Goal: Task Accomplishment & Management: Manage account settings

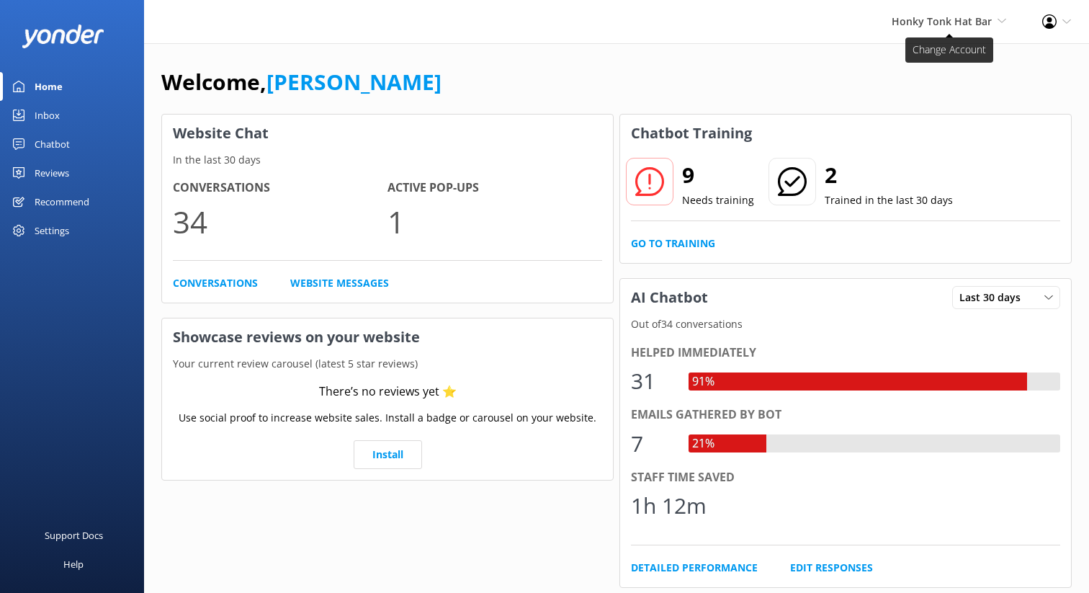
click at [991, 25] on span "Honky Tonk Hat Bar" at bounding box center [941, 21] width 100 height 14
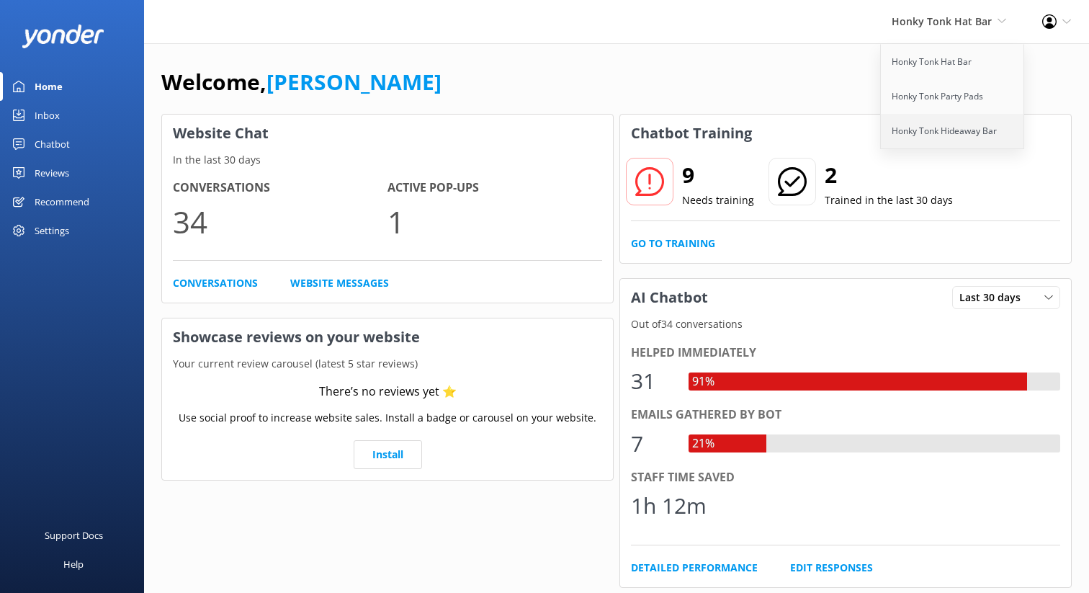
click at [951, 128] on link "Honky Tonk Hideaway Bar" at bounding box center [953, 131] width 144 height 35
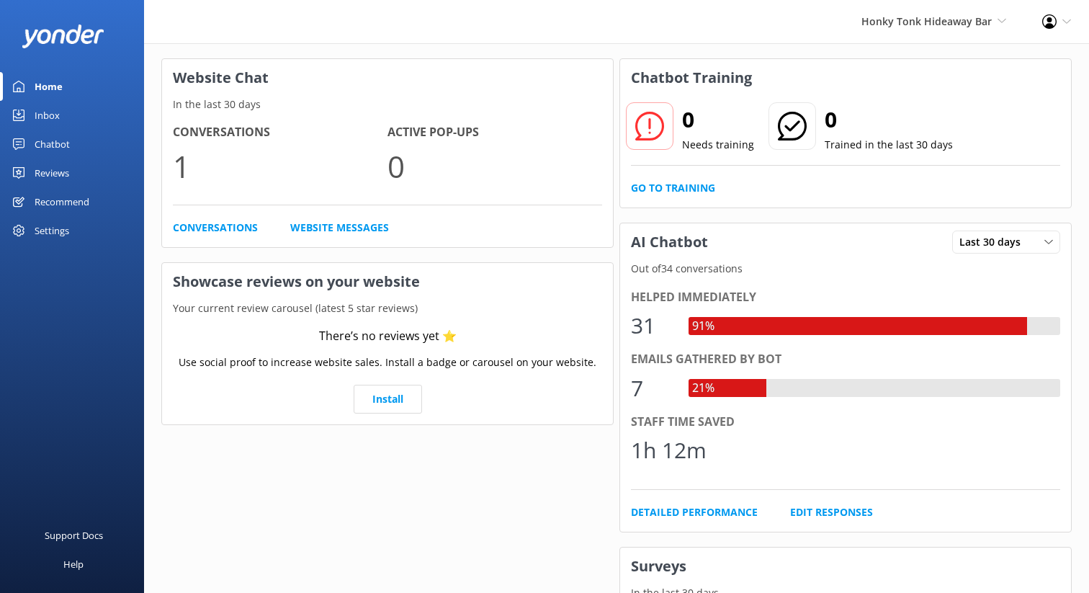
scroll to position [56, 0]
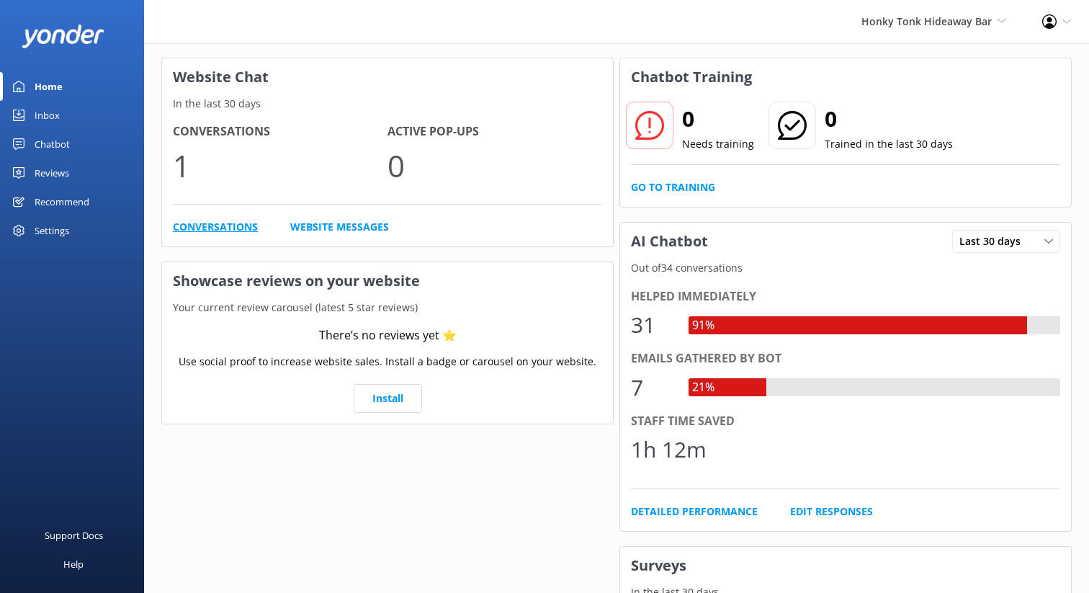
click at [228, 233] on link "Conversations" at bounding box center [215, 227] width 85 height 16
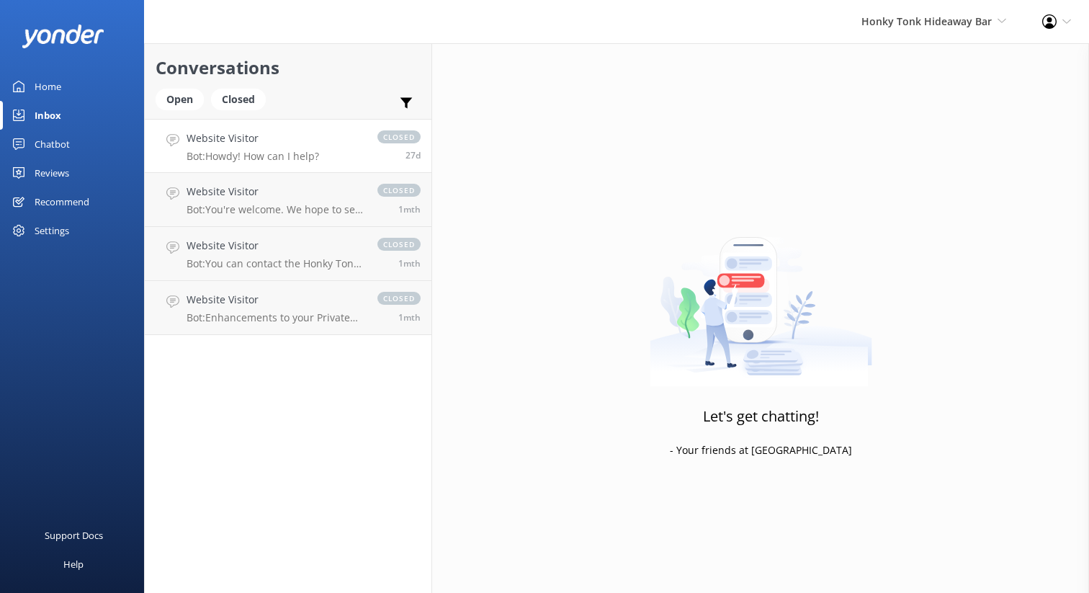
click at [248, 140] on h4 "Website Visitor" at bounding box center [253, 138] width 132 height 16
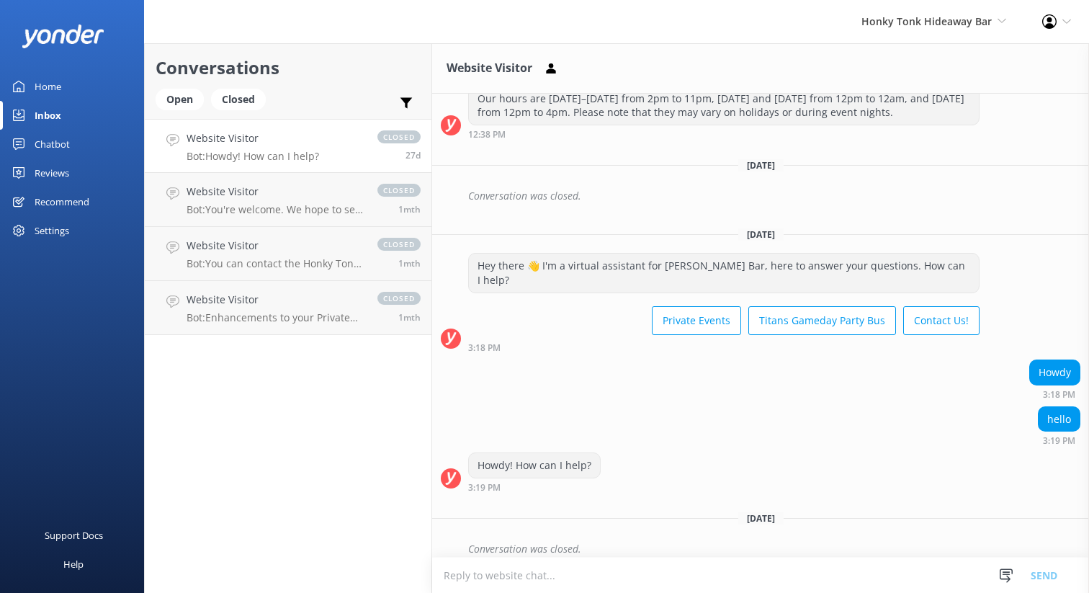
scroll to position [209, 0]
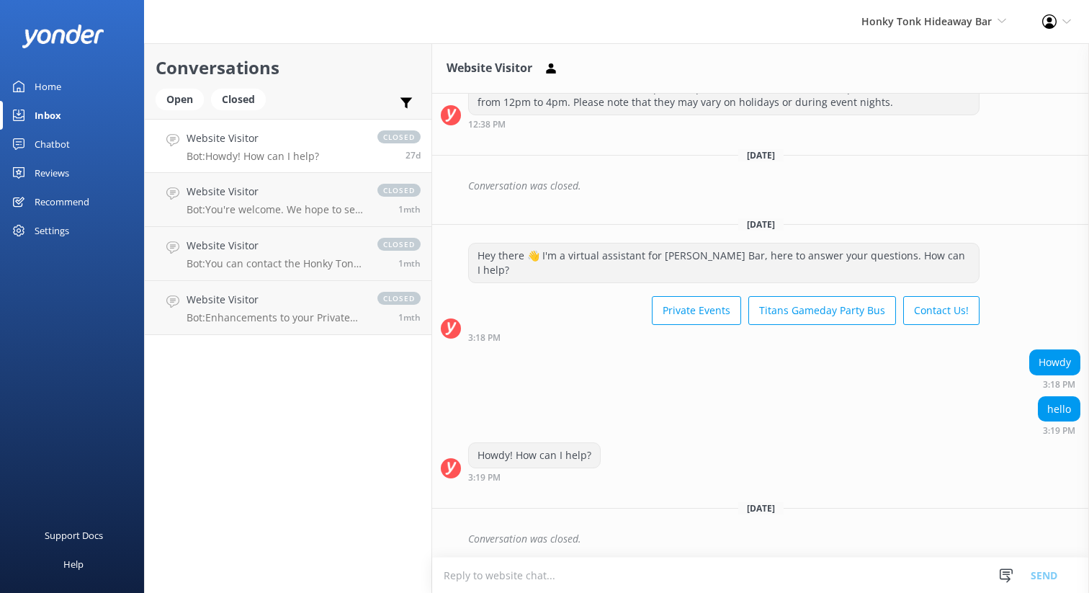
click at [54, 232] on div "Settings" at bounding box center [52, 230] width 35 height 29
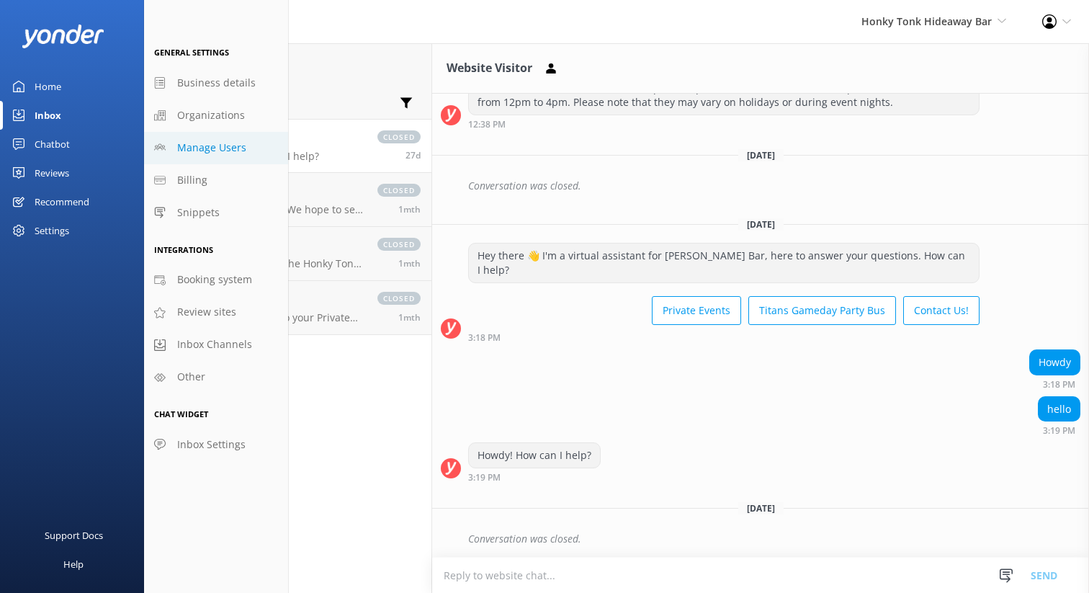
click at [211, 148] on span "Manage Users" at bounding box center [211, 148] width 69 height 16
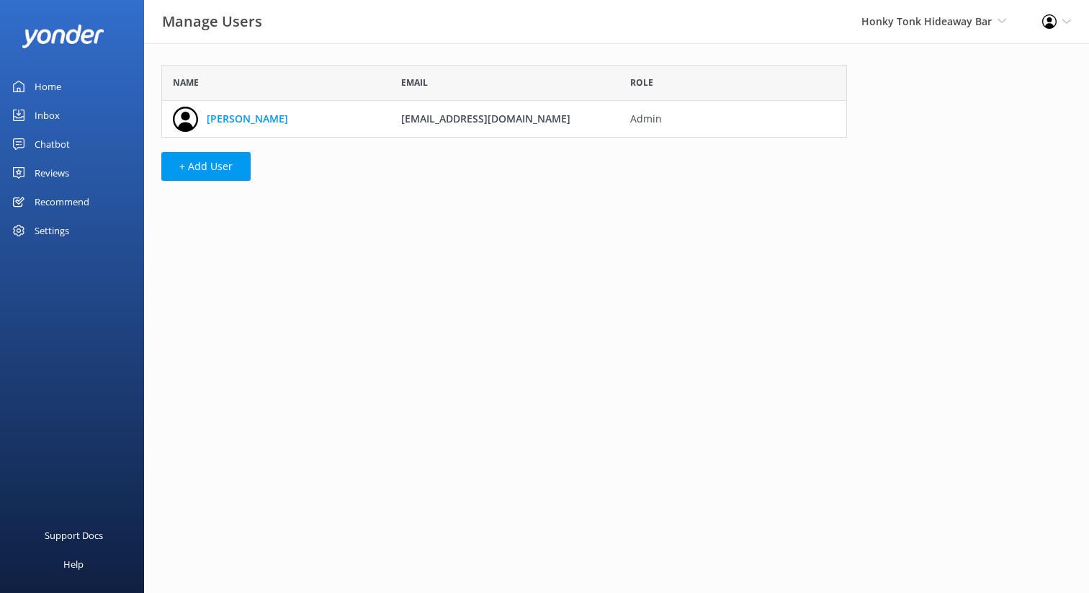
scroll to position [73, 686]
click at [220, 172] on button "+ Add User" at bounding box center [205, 166] width 89 height 29
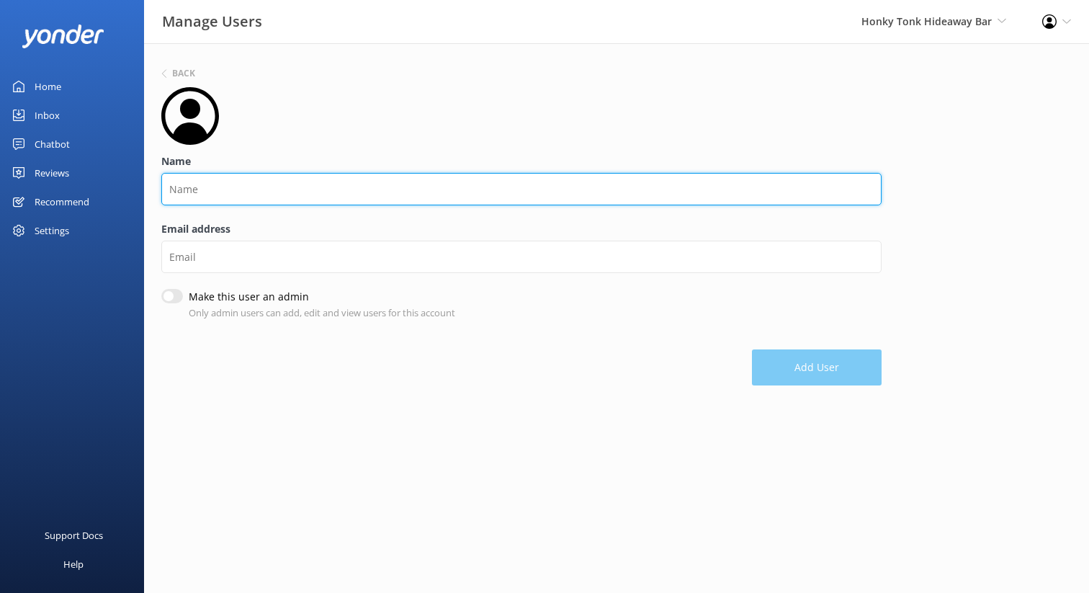
click at [222, 184] on input "Name" at bounding box center [521, 189] width 720 height 32
type input "dES"
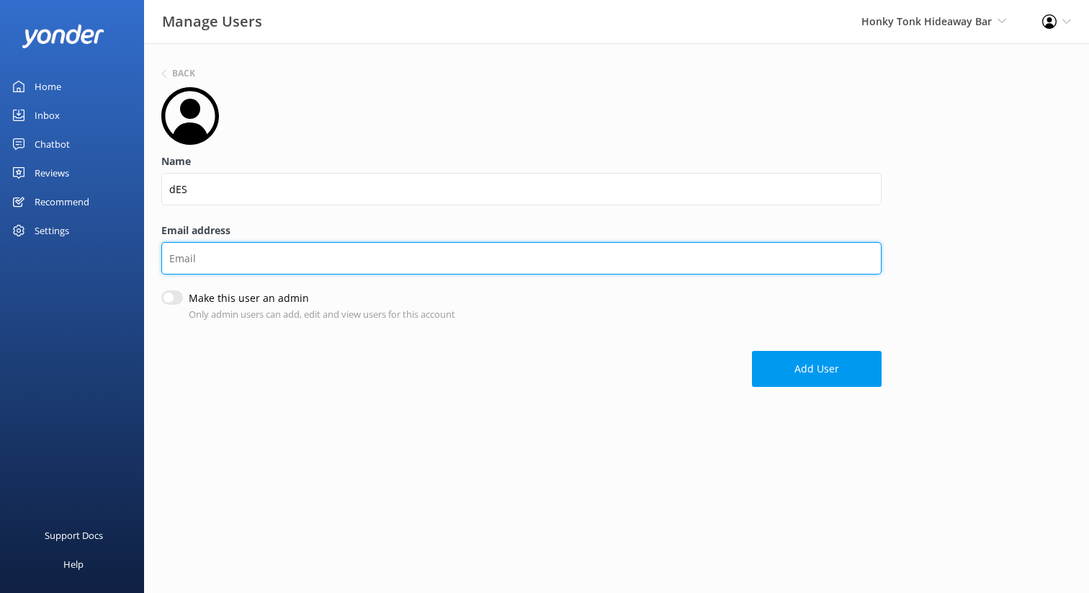
click at [214, 251] on input "Email address" at bounding box center [521, 258] width 720 height 32
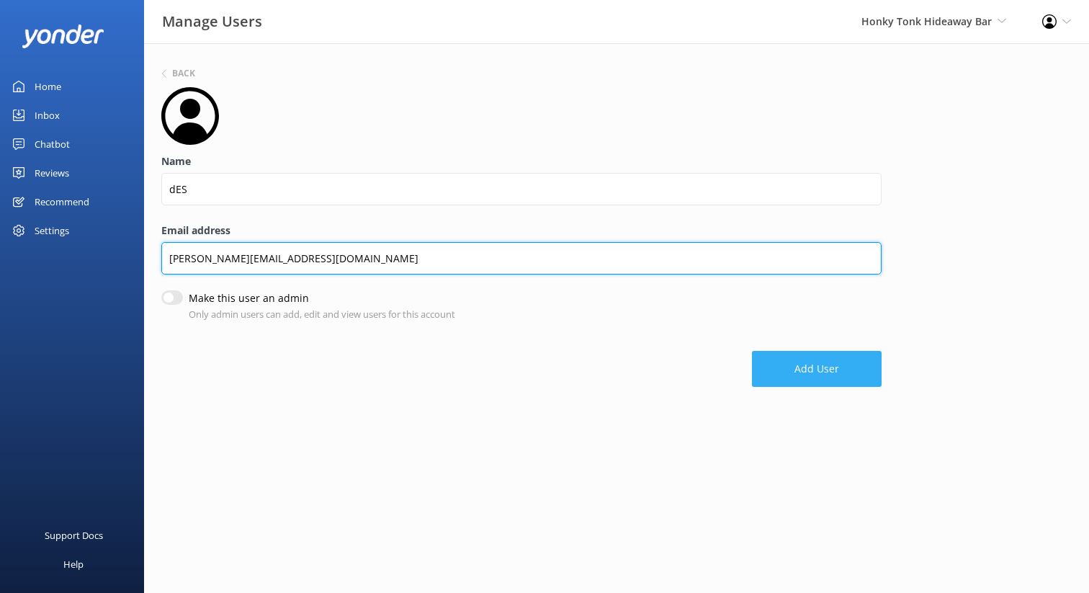
type input "[PERSON_NAME][EMAIL_ADDRESS][DOMAIN_NAME]"
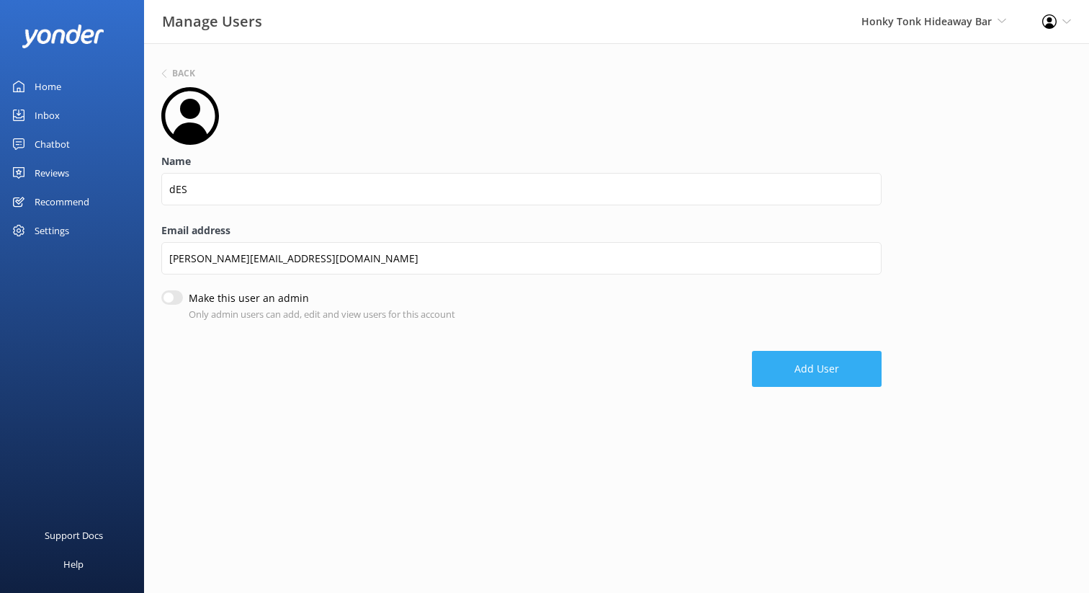
click at [799, 376] on button "Add User" at bounding box center [817, 369] width 130 height 36
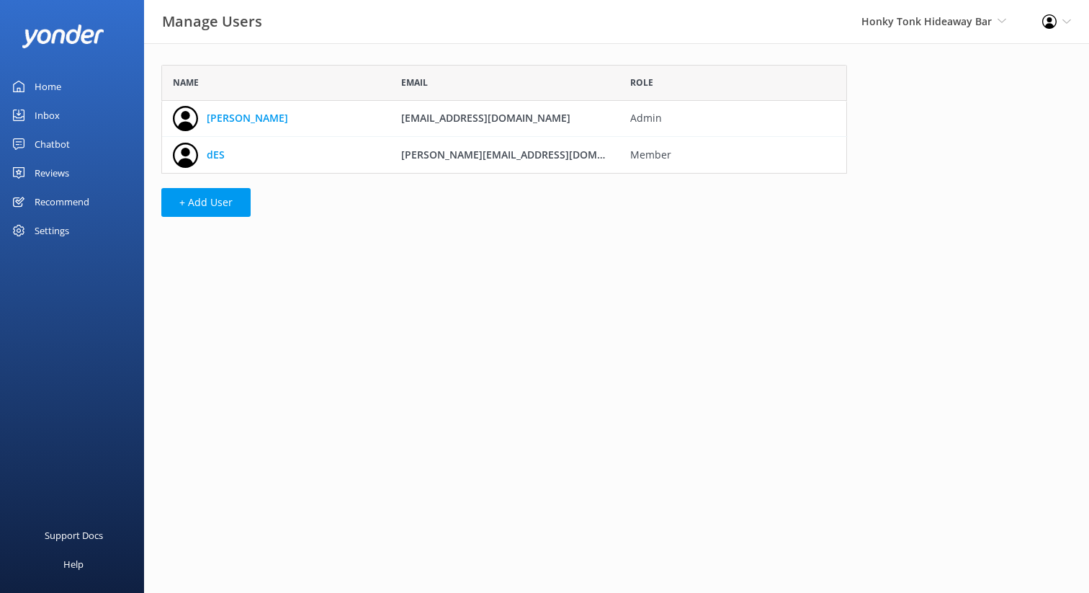
scroll to position [109, 686]
click at [203, 210] on button "+ Add User" at bounding box center [205, 202] width 89 height 29
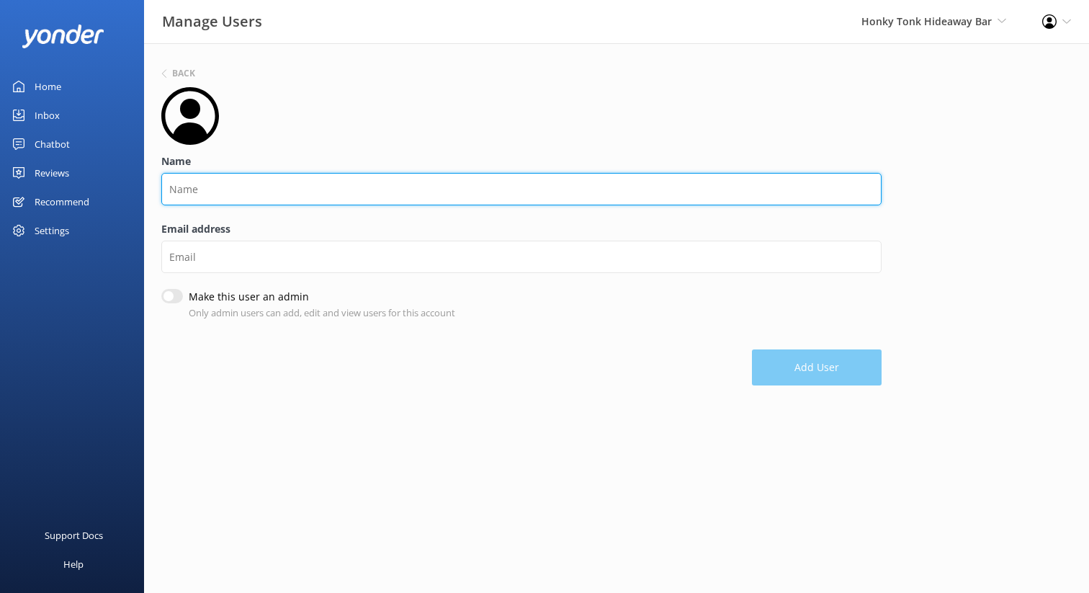
click at [205, 194] on input "Name" at bounding box center [521, 189] width 720 height 32
type input "[PERSON_NAME]"
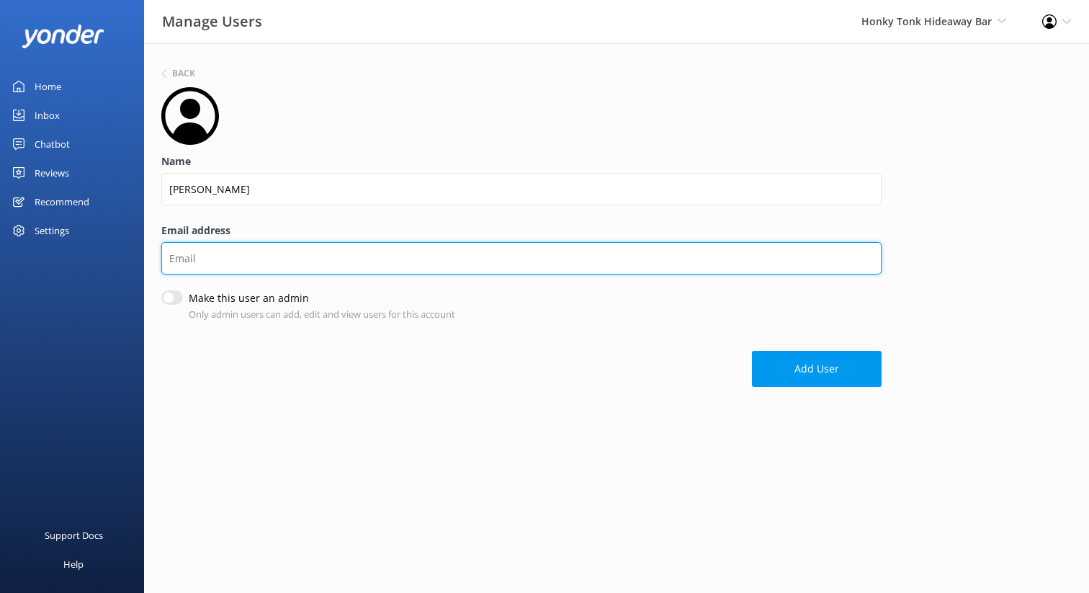
click at [230, 259] on input "Email address" at bounding box center [521, 258] width 720 height 32
type input "[EMAIL_ADDRESS][DOMAIN_NAME]"
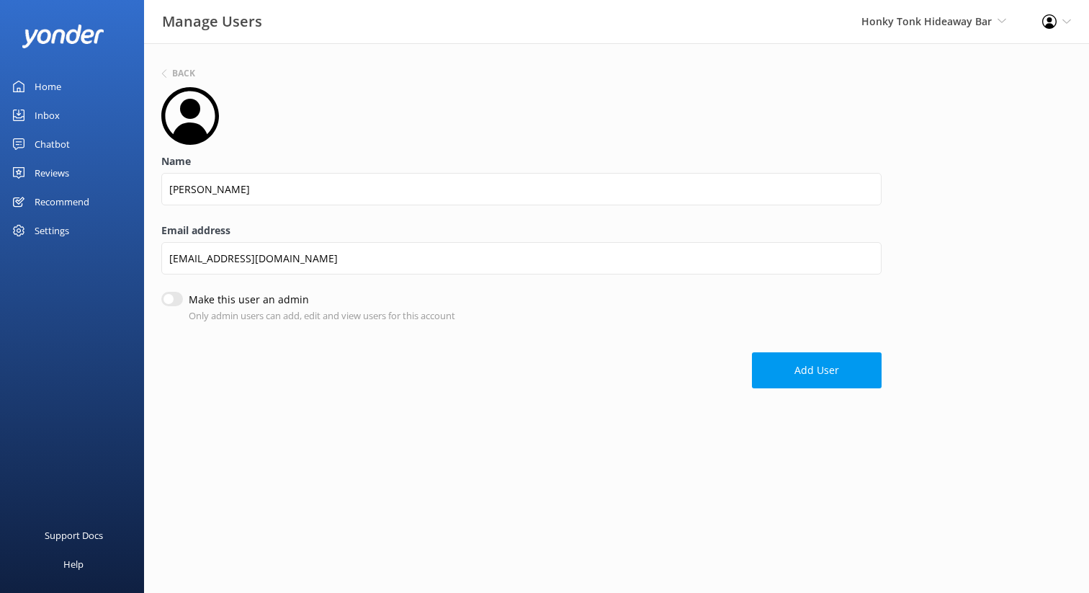
click at [173, 306] on div "Make this user an admin Only admin users can add, edit and view users for this …" at bounding box center [521, 307] width 720 height 31
click at [170, 302] on input "Make this user an admin" at bounding box center [172, 299] width 22 height 14
checkbox input "true"
click at [807, 366] on button "Add User" at bounding box center [817, 370] width 130 height 36
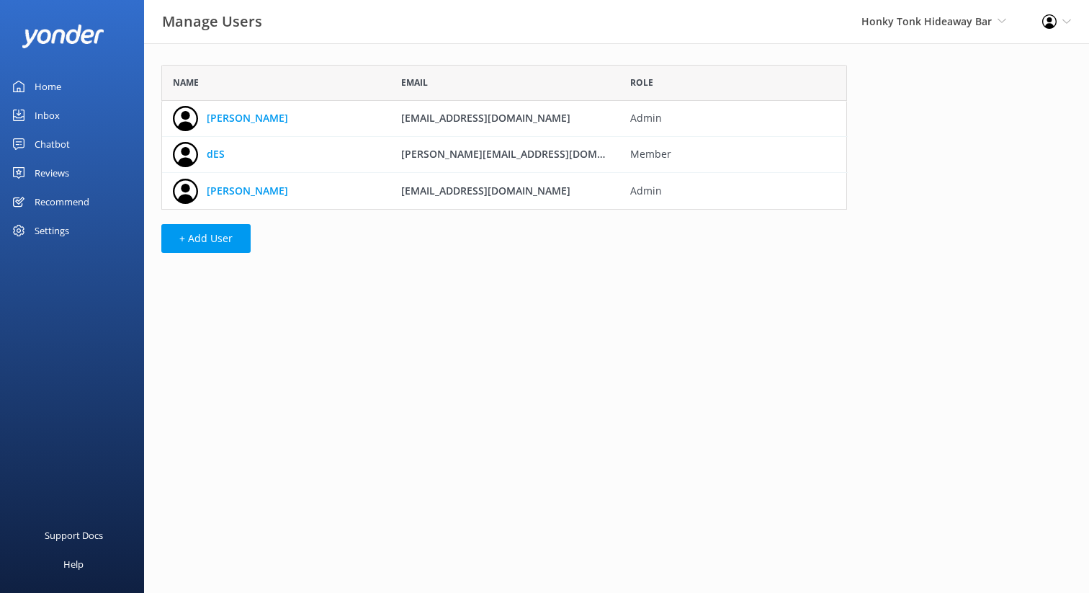
scroll to position [145, 686]
click at [221, 121] on link "[PERSON_NAME]" at bounding box center [247, 118] width 81 height 16
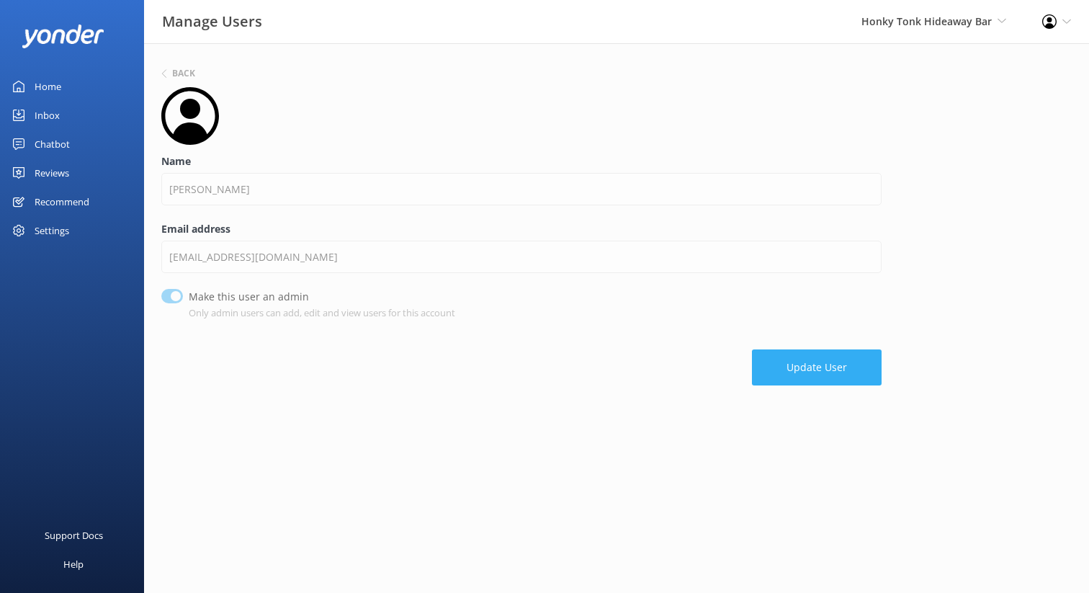
click at [828, 369] on button "Update User" at bounding box center [817, 367] width 130 height 36
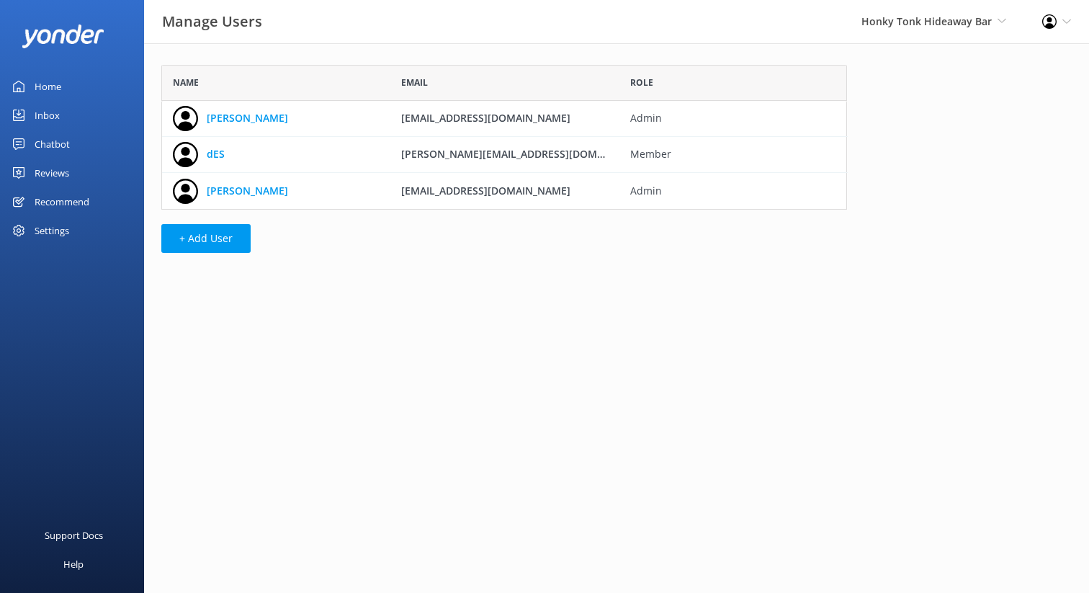
scroll to position [145, 686]
click at [230, 112] on link "[PERSON_NAME]" at bounding box center [247, 118] width 81 height 16
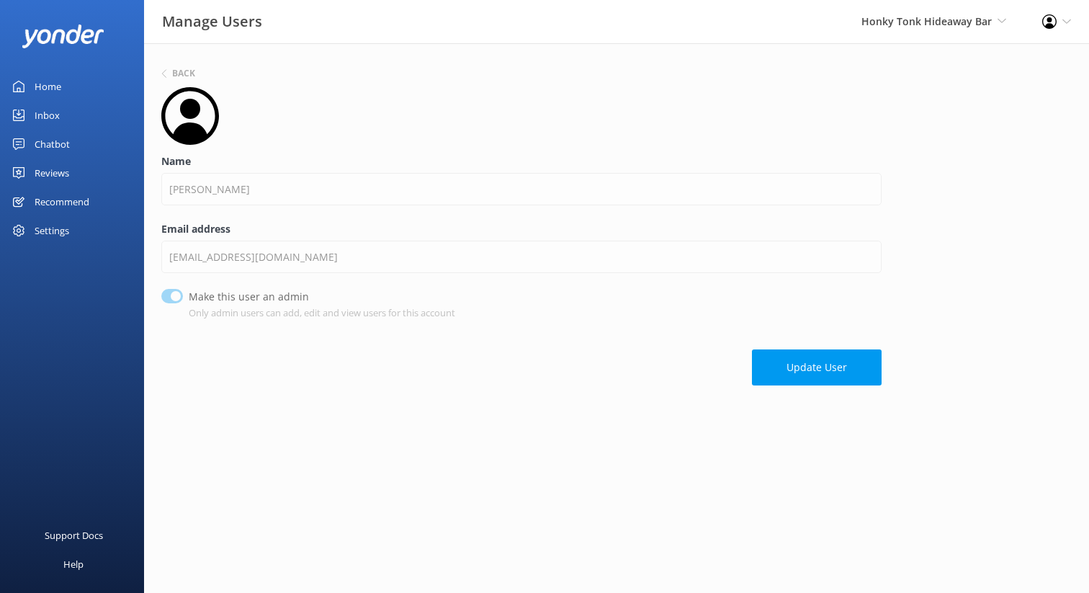
click at [196, 273] on div "Email address [EMAIL_ADDRESS][DOMAIN_NAME]" at bounding box center [521, 255] width 720 height 68
click at [190, 238] on div "Email address [EMAIL_ADDRESS][DOMAIN_NAME]" at bounding box center [521, 255] width 720 height 68
click at [51, 231] on div "Settings" at bounding box center [52, 230] width 35 height 29
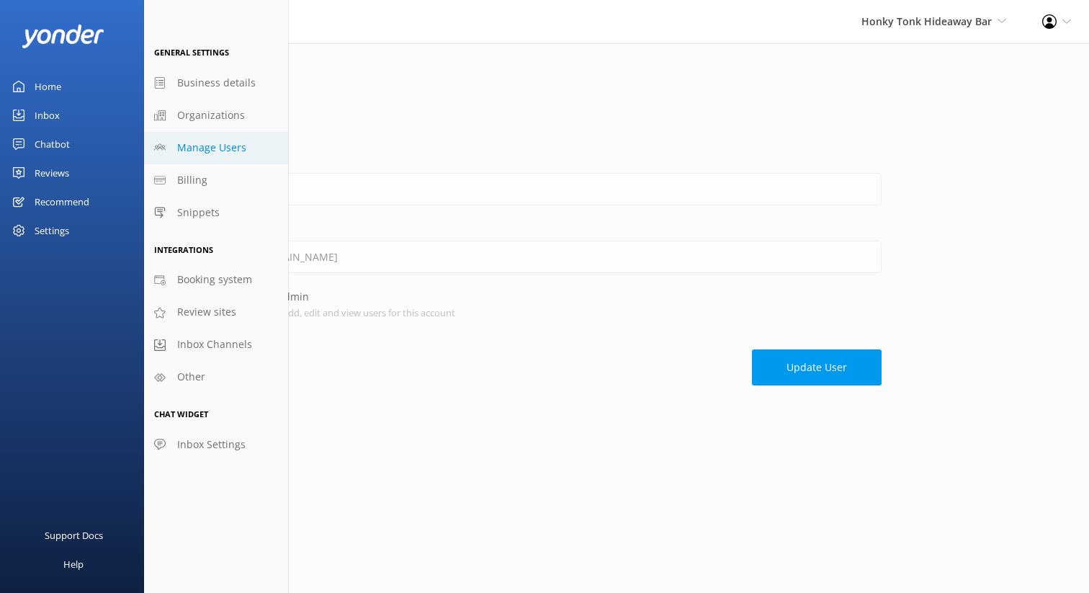
click at [1050, 22] on icon at bounding box center [1049, 21] width 14 height 14
click at [1015, 73] on link "Profile Settings" at bounding box center [1017, 63] width 144 height 36
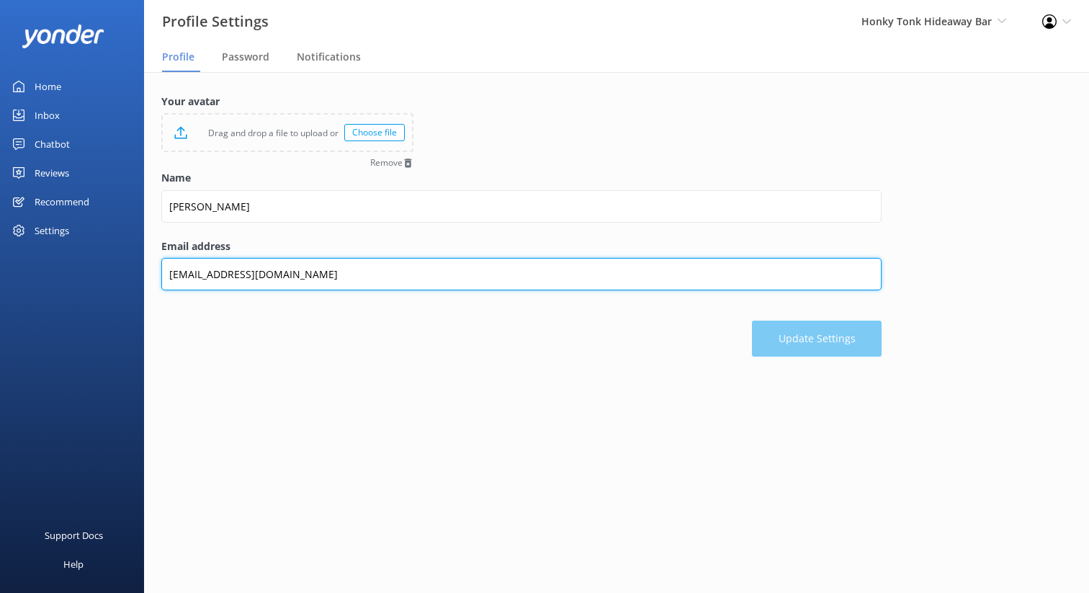
click at [302, 278] on input "[EMAIL_ADDRESS][DOMAIN_NAME]" at bounding box center [521, 274] width 720 height 32
type input "s"
type input "G"
type input "N"
type input "[EMAIL_ADDRESS][DOMAIN_NAME]"
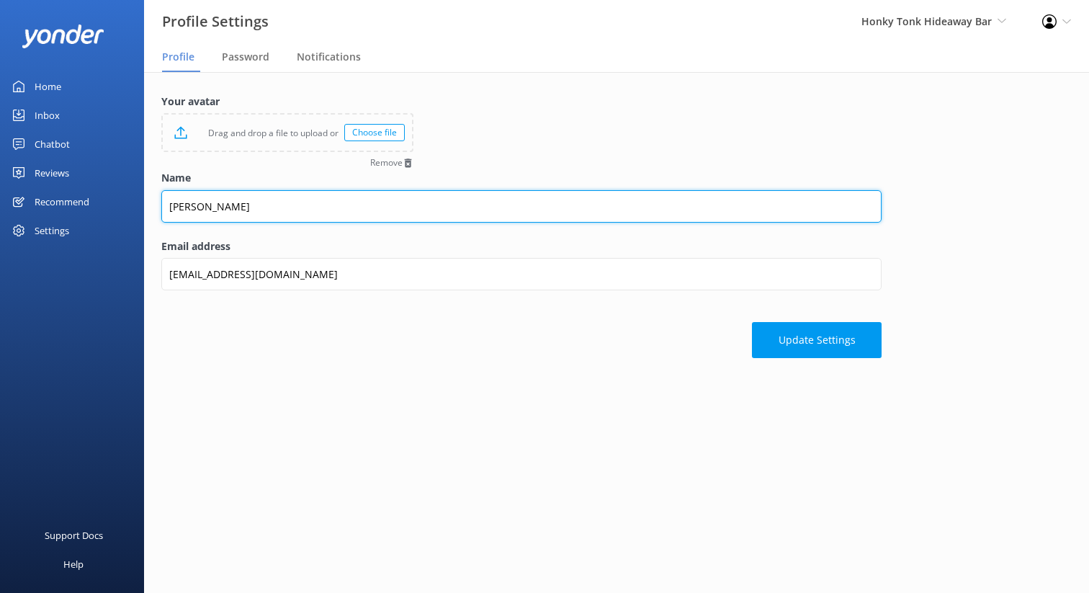
click at [263, 213] on input "[PERSON_NAME]" at bounding box center [521, 206] width 720 height 32
type input "T"
type input "d"
type input "Des"
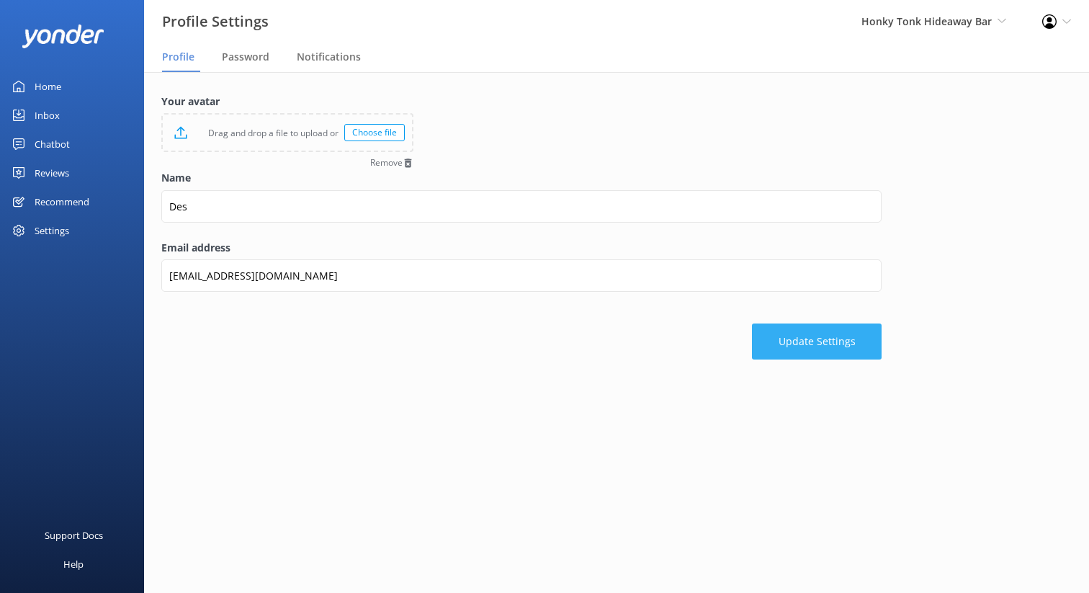
click at [844, 332] on button "Update Settings" at bounding box center [817, 341] width 130 height 36
click at [528, 334] on div "Update Settings" at bounding box center [521, 331] width 720 height 50
